Goal: Transaction & Acquisition: Download file/media

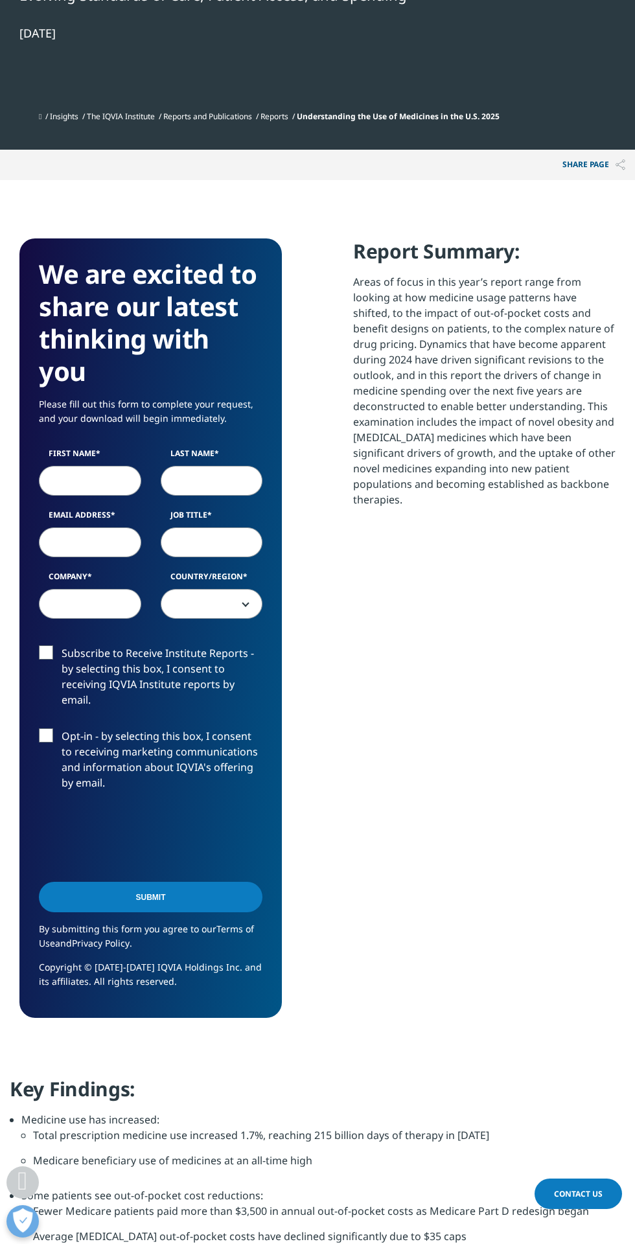
scroll to position [601, 0]
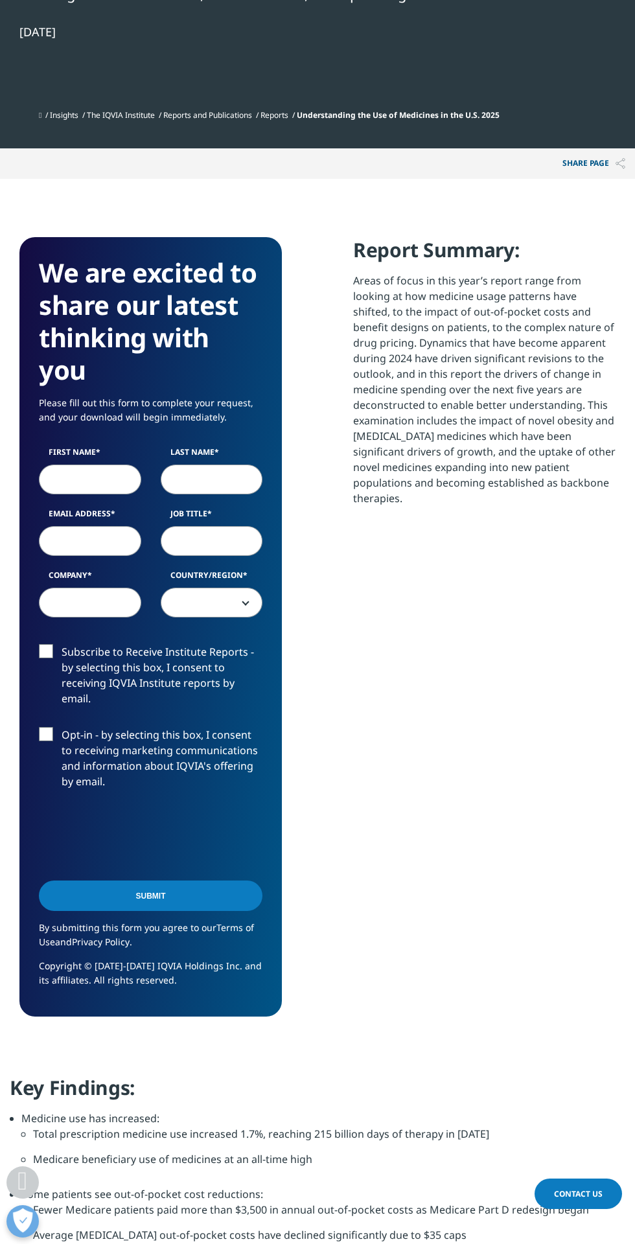
click at [107, 477] on input "First Name" at bounding box center [90, 480] width 102 height 30
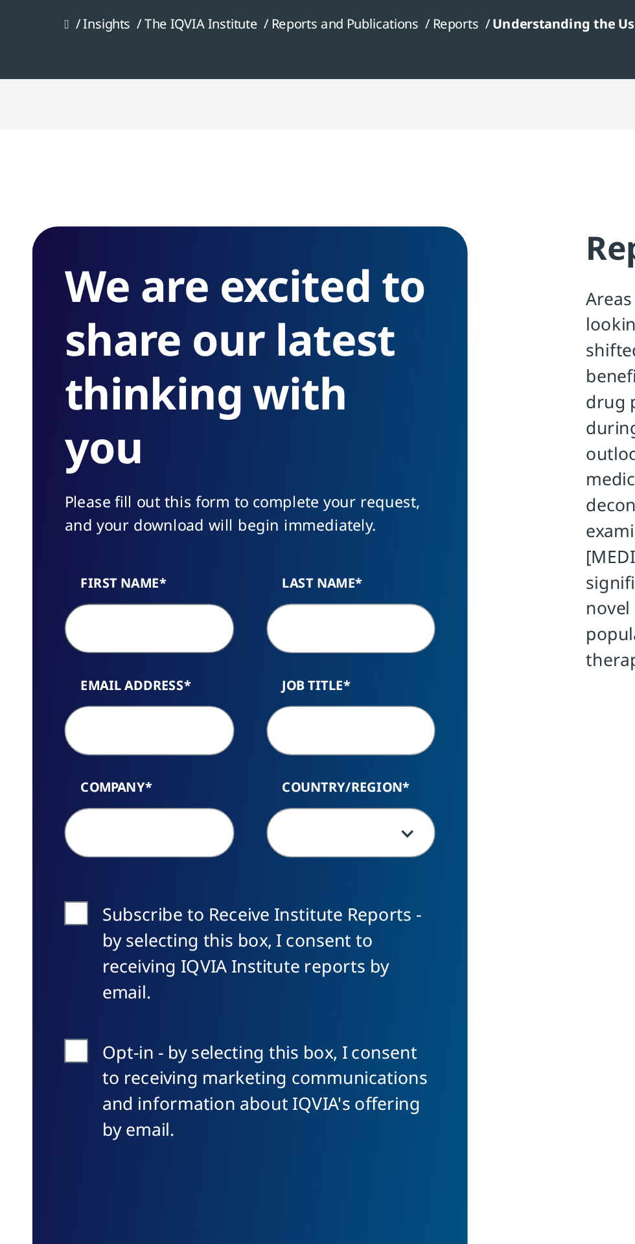
type input "[PERSON_NAME]"
type input "Pandey"
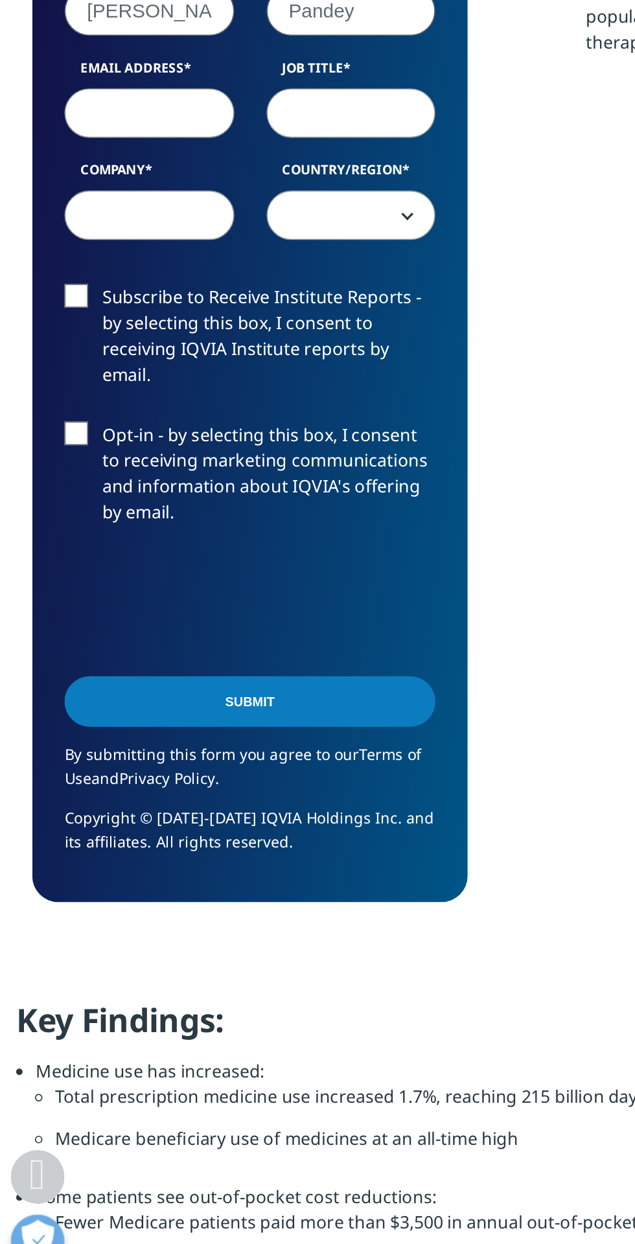
scroll to position [601, 0]
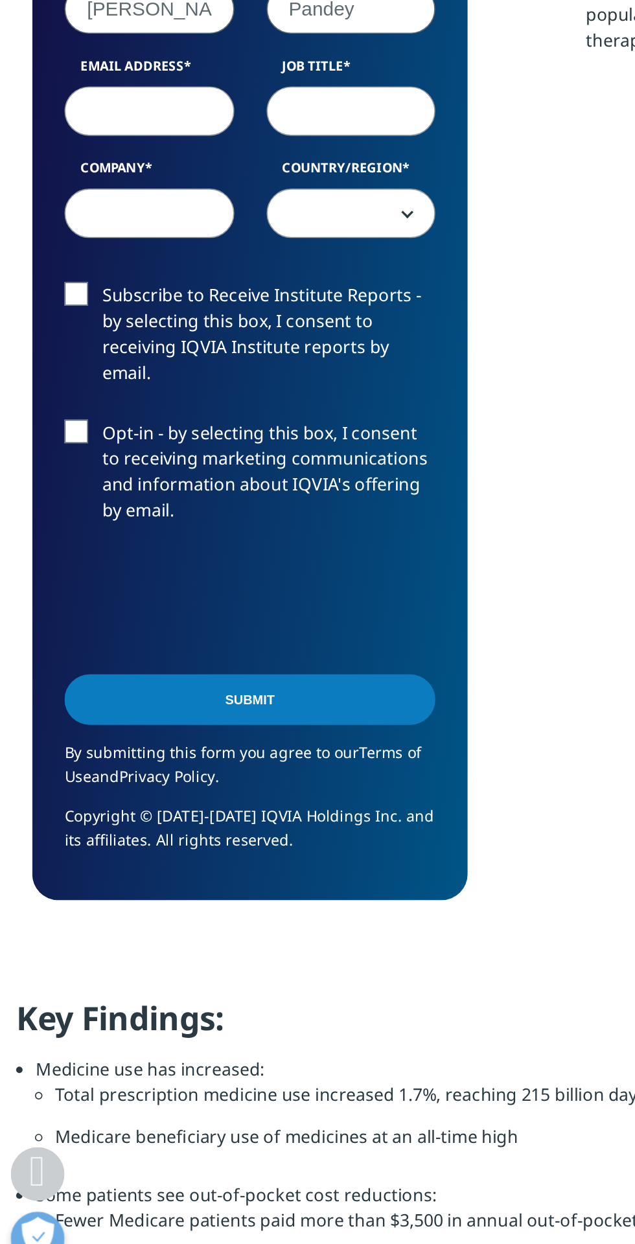
click at [113, 539] on input "Email Address" at bounding box center [90, 542] width 102 height 30
type input "[EMAIL_ADDRESS][DOMAIN_NAME]"
click at [227, 544] on input "Job Title" at bounding box center [212, 542] width 102 height 30
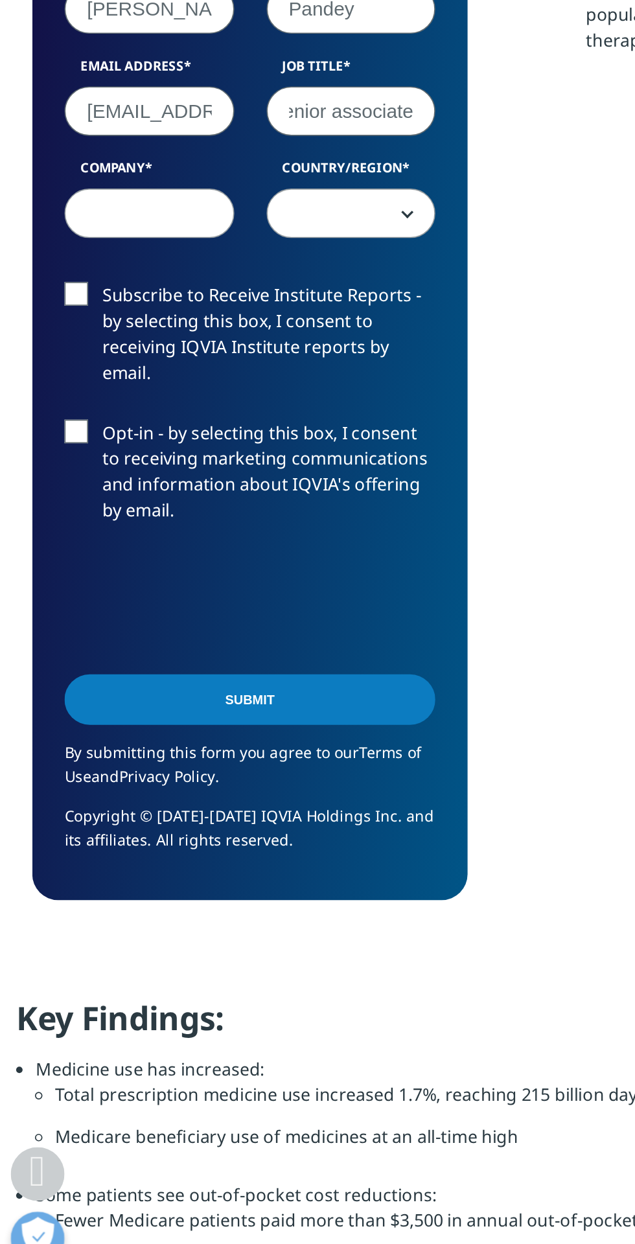
type input "Senior associate"
click at [121, 598] on input "Company" at bounding box center [90, 604] width 102 height 30
type input "BIS research"
click at [239, 603] on span at bounding box center [211, 604] width 101 height 30
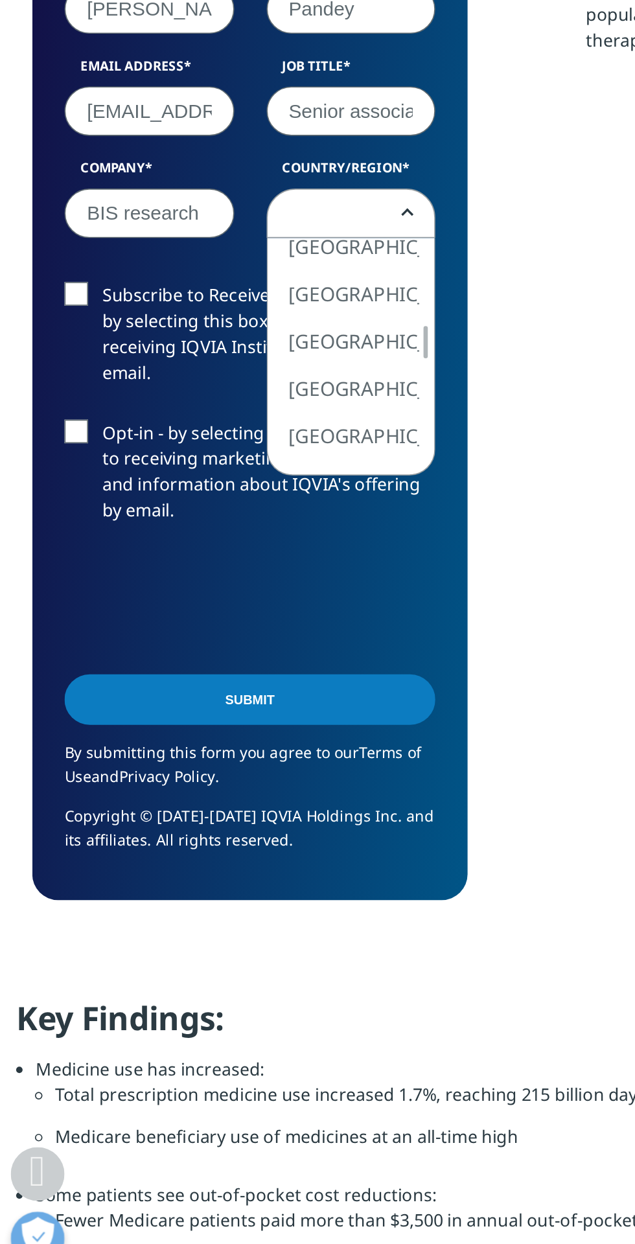
select select "India"
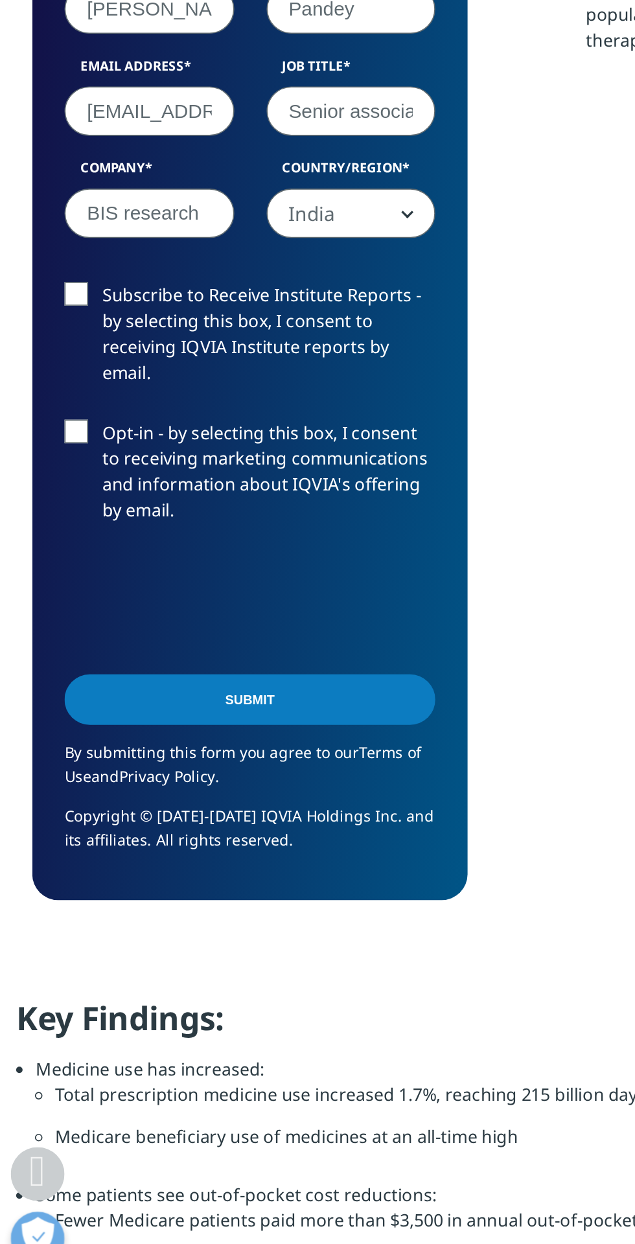
click at [44, 653] on label "Subscribe to Receive Institute Reports - by selecting this box, I consent to re…" at bounding box center [151, 679] width 224 height 69
click at [62, 645] on input "Subscribe to Receive Institute Reports - by selecting this box, I consent to re…" at bounding box center [62, 645] width 0 height 0
click at [52, 733] on label "Opt-in - by selecting this box, I consent to receiving marketing communications…" at bounding box center [151, 762] width 224 height 69
click at [62, 728] on input "Opt-in - by selecting this box, I consent to receiving marketing communications…" at bounding box center [62, 728] width 0 height 0
click at [178, 898] on input "Submit" at bounding box center [151, 896] width 224 height 30
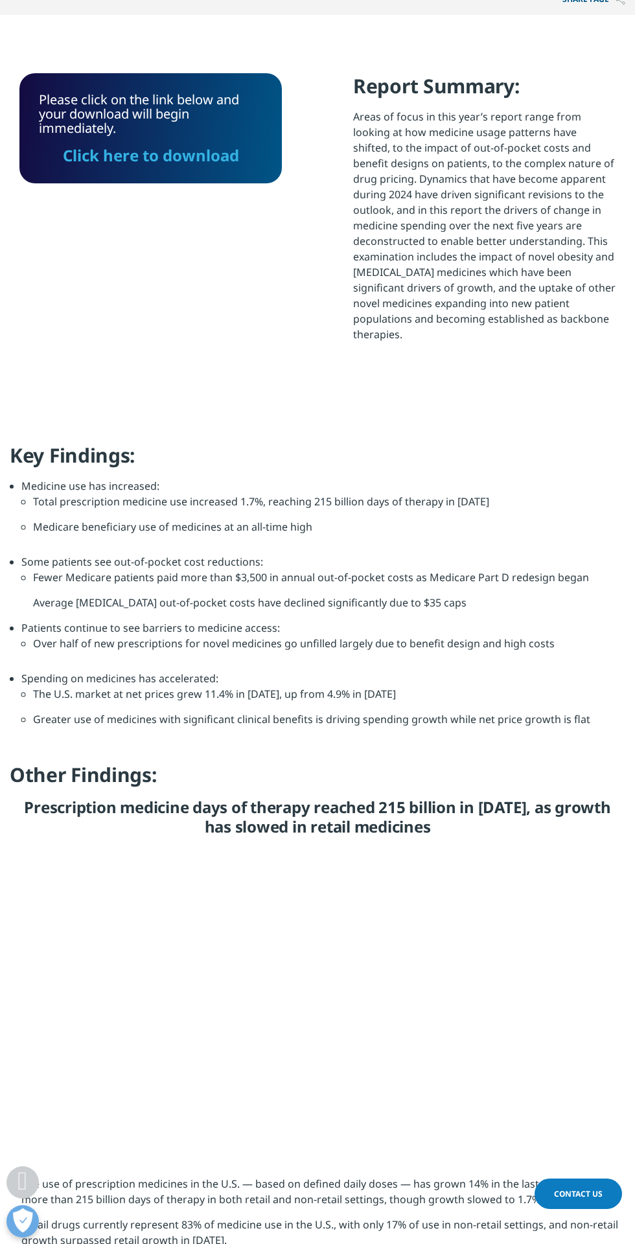
scroll to position [618, 0]
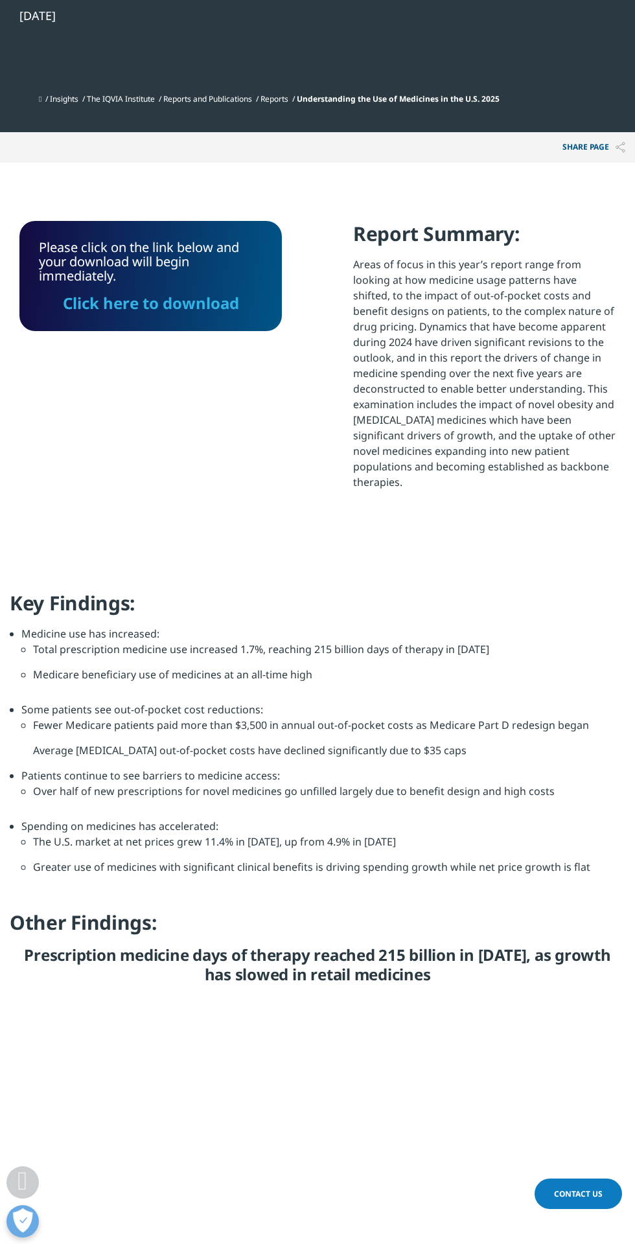
click at [224, 306] on link "Click here to download" at bounding box center [151, 302] width 176 height 21
click at [201, 309] on link "Click here to download" at bounding box center [151, 303] width 176 height 21
